Goal: Transaction & Acquisition: Purchase product/service

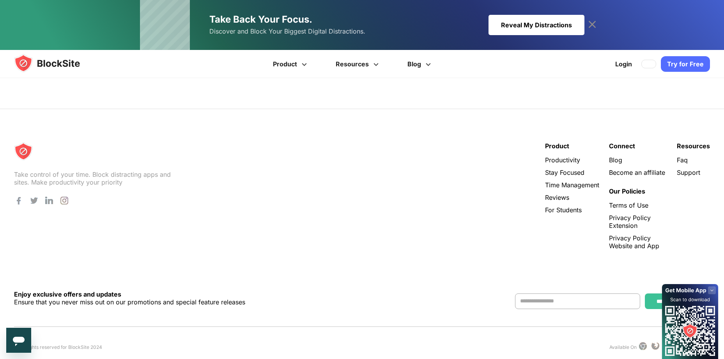
scroll to position [1572, 0]
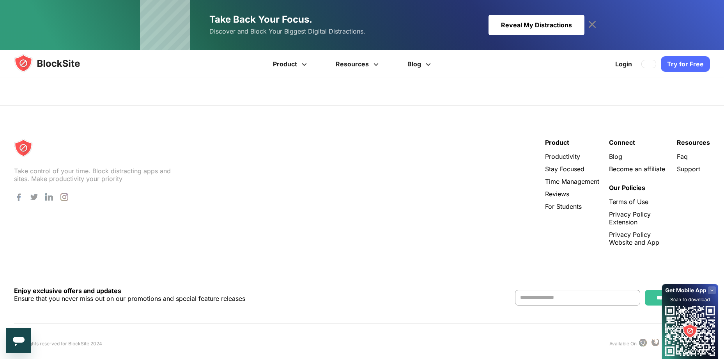
click at [710, 288] on rect at bounding box center [712, 290] width 8 height 8
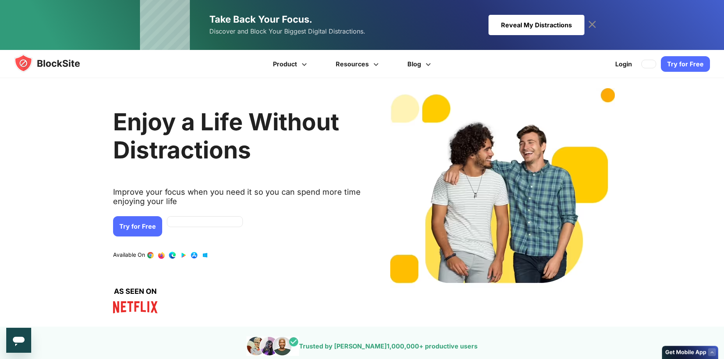
scroll to position [0, 0]
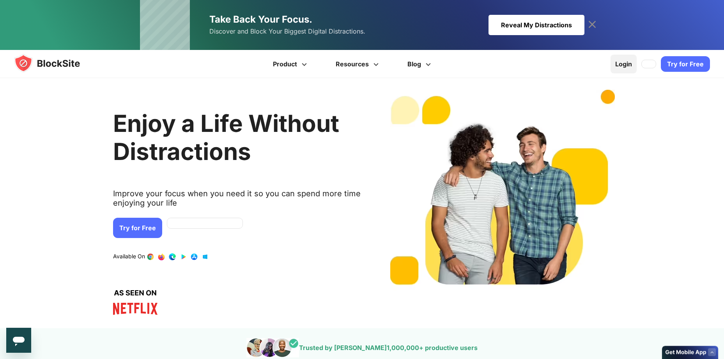
click at [621, 57] on link "Login" at bounding box center [624, 64] width 26 height 19
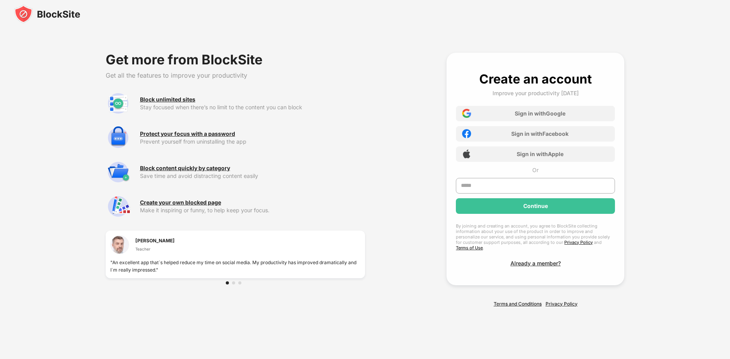
click at [547, 115] on div "Sign in with Google" at bounding box center [540, 113] width 51 height 7
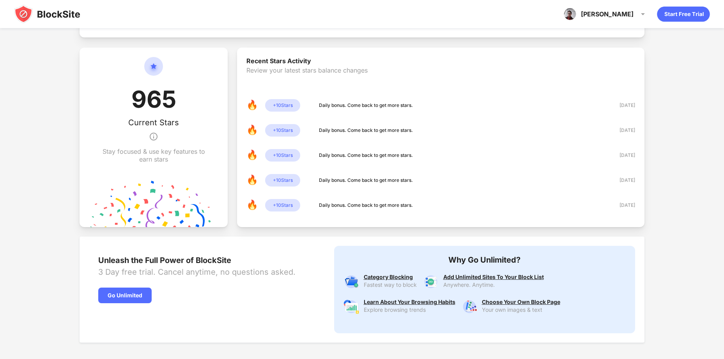
scroll to position [226, 0]
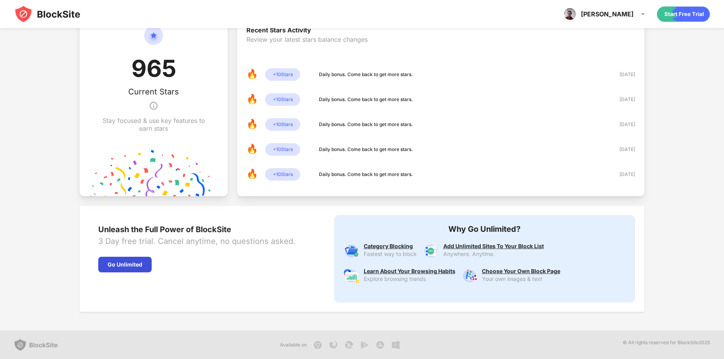
click at [141, 262] on div "Go Unlimited" at bounding box center [124, 265] width 53 height 16
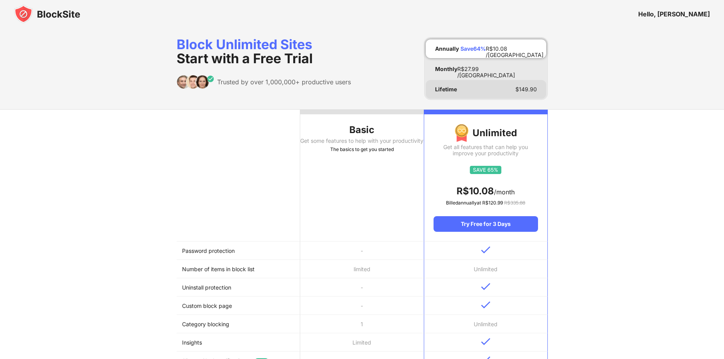
click at [470, 85] on div "Lifetime $ 149.90" at bounding box center [486, 89] width 120 height 19
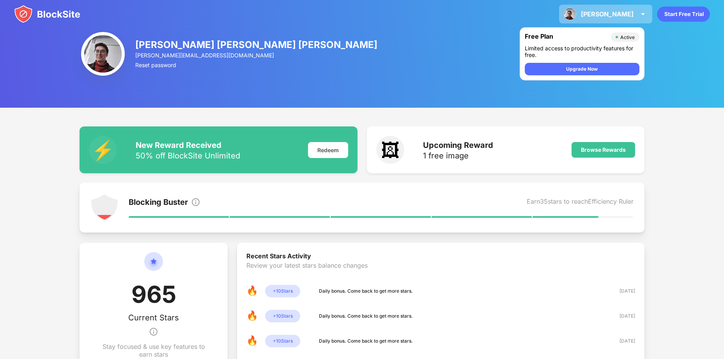
click at [611, 16] on div "[PERSON_NAME]" at bounding box center [607, 14] width 53 height 8
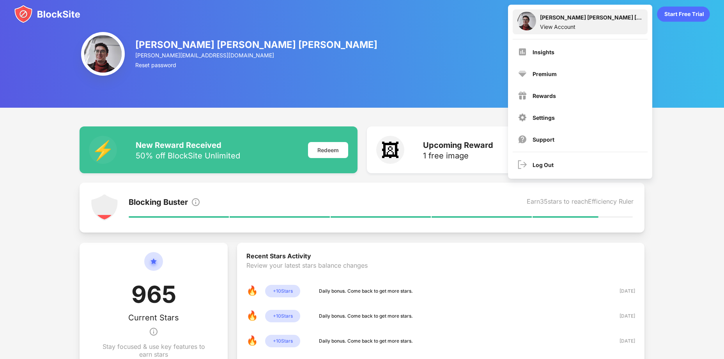
click at [537, 25] on div "Leonardo da Silva Borges de Souza View Account" at bounding box center [580, 21] width 135 height 25
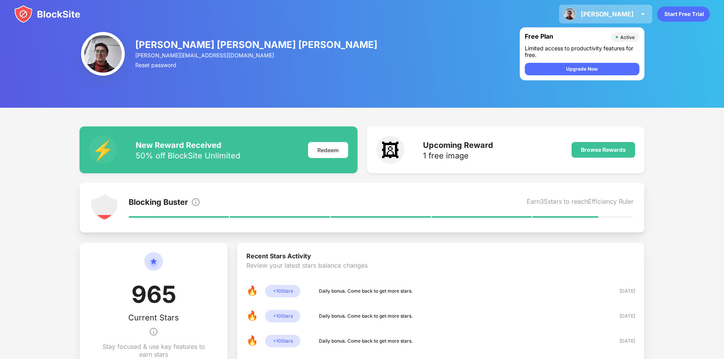
click at [630, 6] on div "Leonardo Leonardo da Silva Borges de Souza View Account Insights Premium Reward…" at bounding box center [605, 14] width 93 height 19
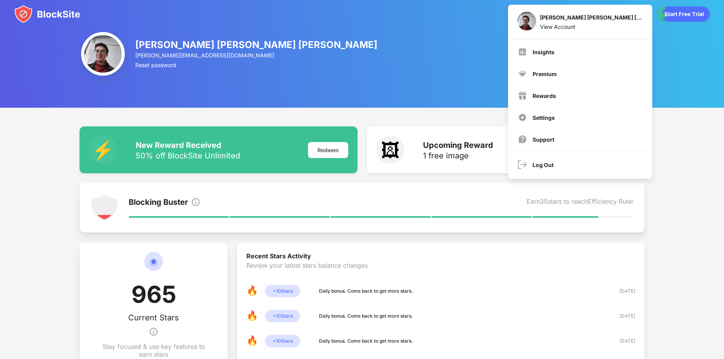
click at [466, 48] on div "Leonardo da Silva Borges de Souza leo.b.souza02@gmail.com Reset password Free P…" at bounding box center [362, 54] width 724 height 108
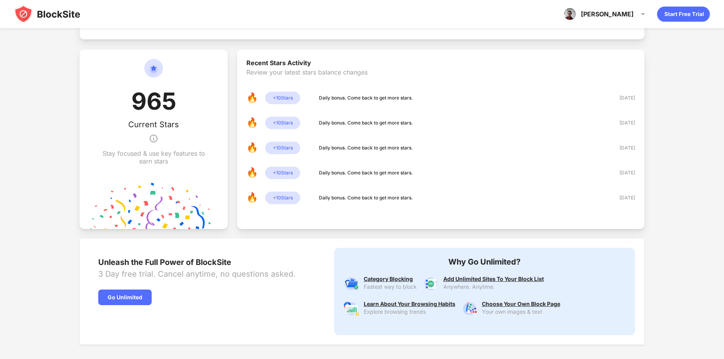
scroll to position [195, 0]
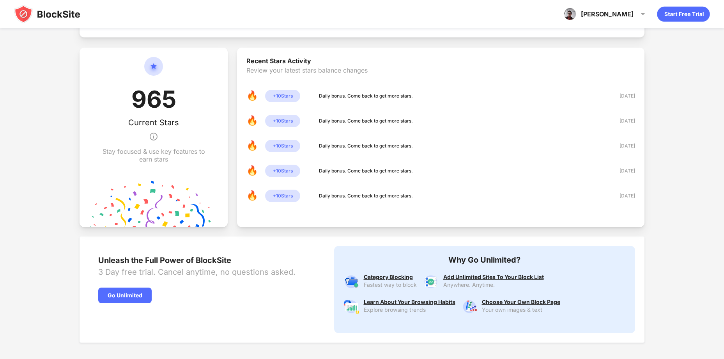
click at [158, 149] on div "Stay focused & use key features to earn stars" at bounding box center [153, 155] width 111 height 16
click at [188, 104] on div "965 Current Stars Stay focused & use key features to earn stars" at bounding box center [153, 110] width 111 height 106
click at [111, 101] on div "965 Current Stars Stay focused & use key features to earn stars" at bounding box center [153, 110] width 111 height 106
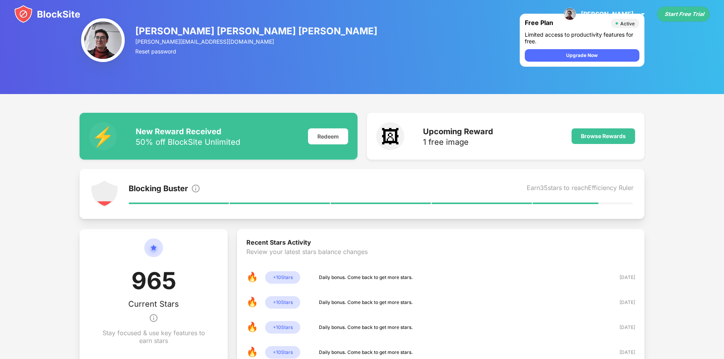
scroll to position [0, 0]
